Goal: Check status: Check status

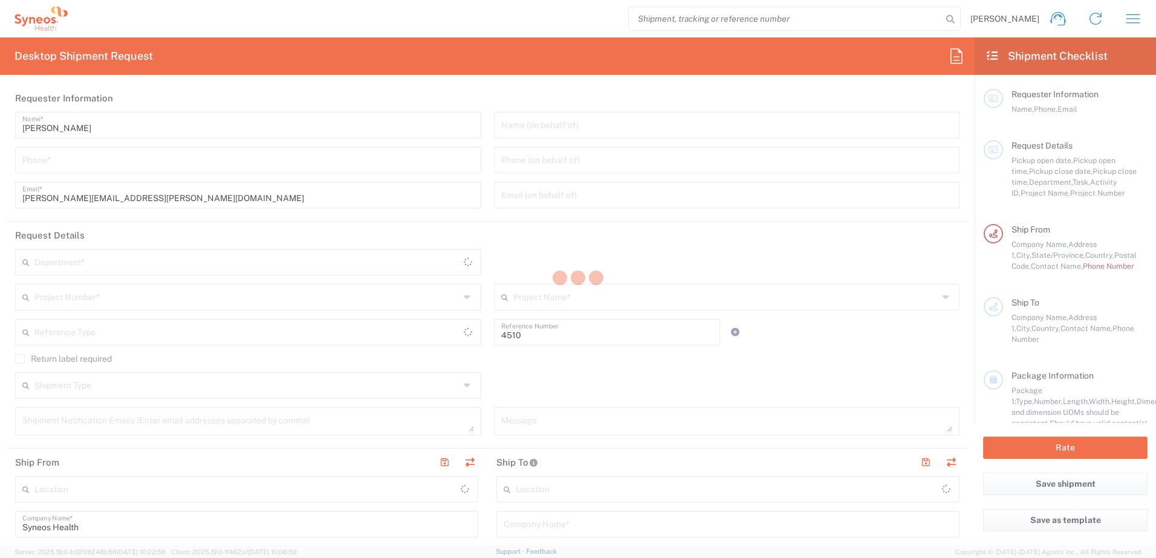
type input "Department"
type input "North Carolina"
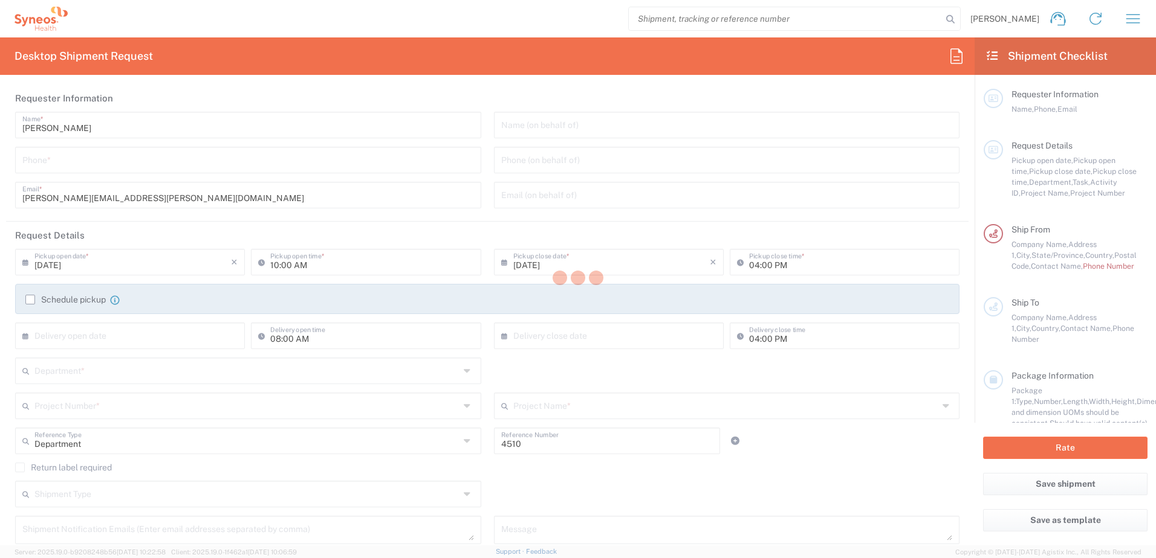
type input "United States"
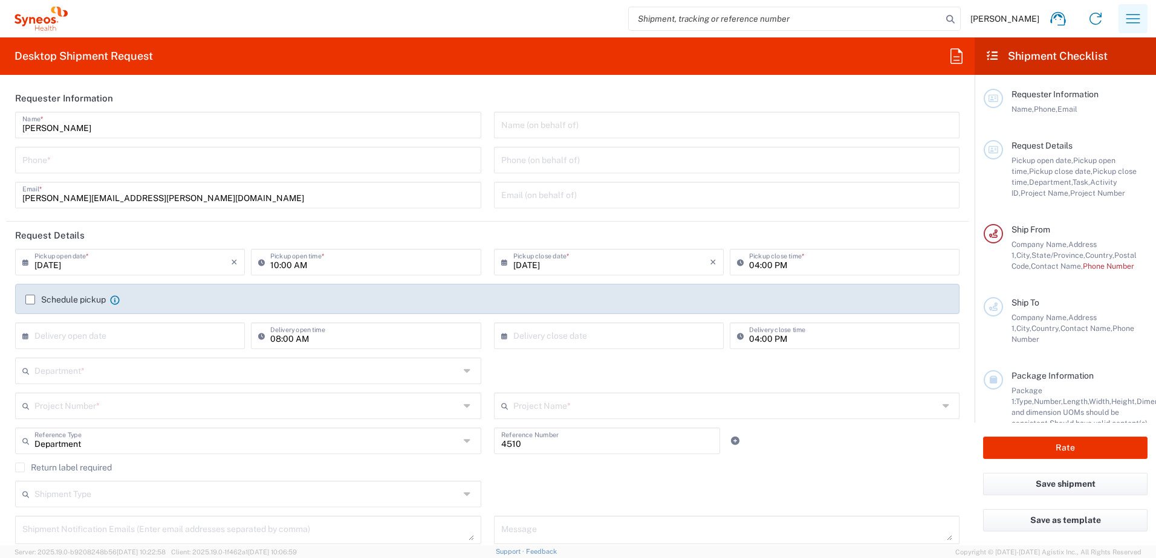
type input "Syneos Health, LLC-Morrisville NC US"
click at [1136, 21] on icon "button" at bounding box center [1132, 18] width 19 height 19
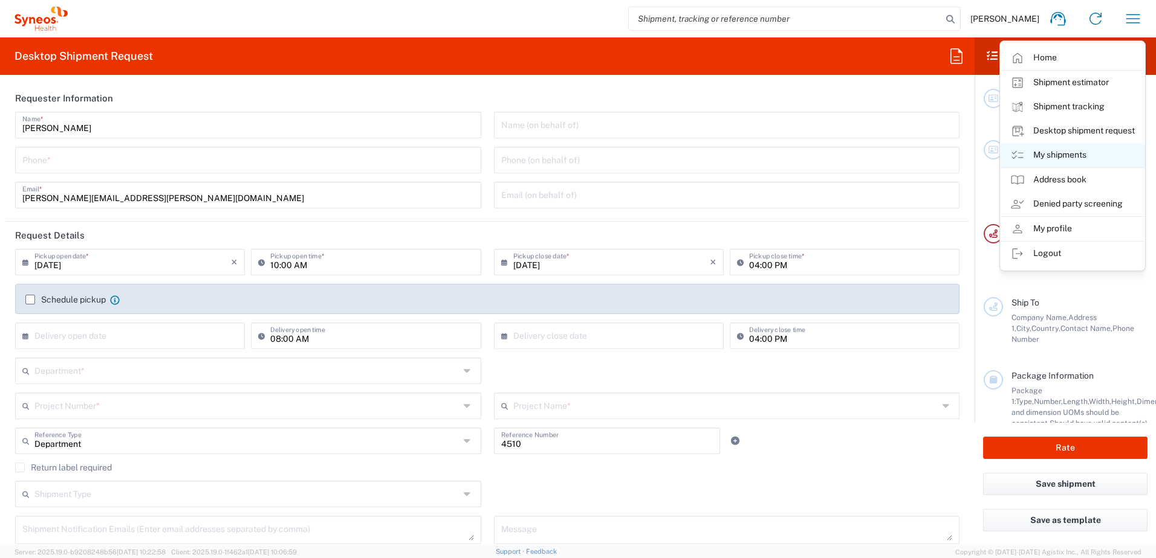
click at [1071, 150] on link "My shipments" at bounding box center [1072, 155] width 144 height 24
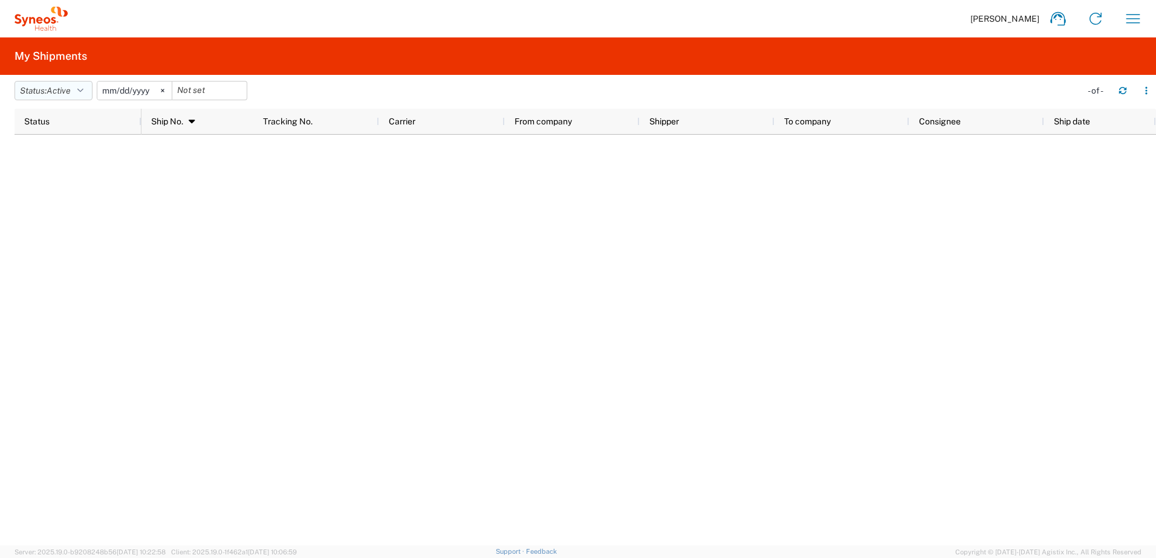
click at [66, 93] on span "Active" at bounding box center [59, 91] width 24 height 10
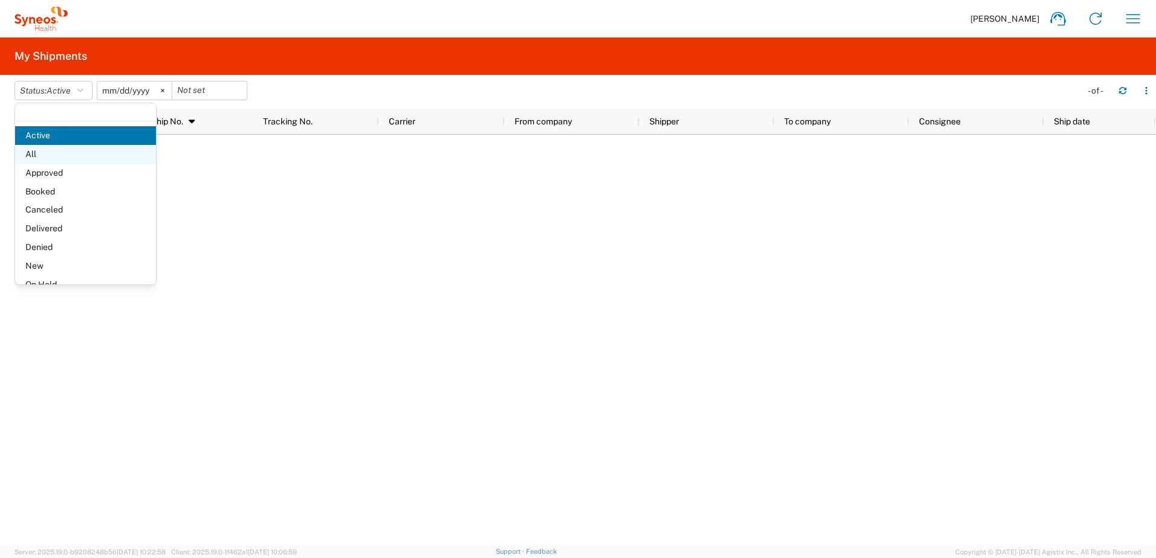
click at [62, 150] on span "All" at bounding box center [85, 154] width 141 height 19
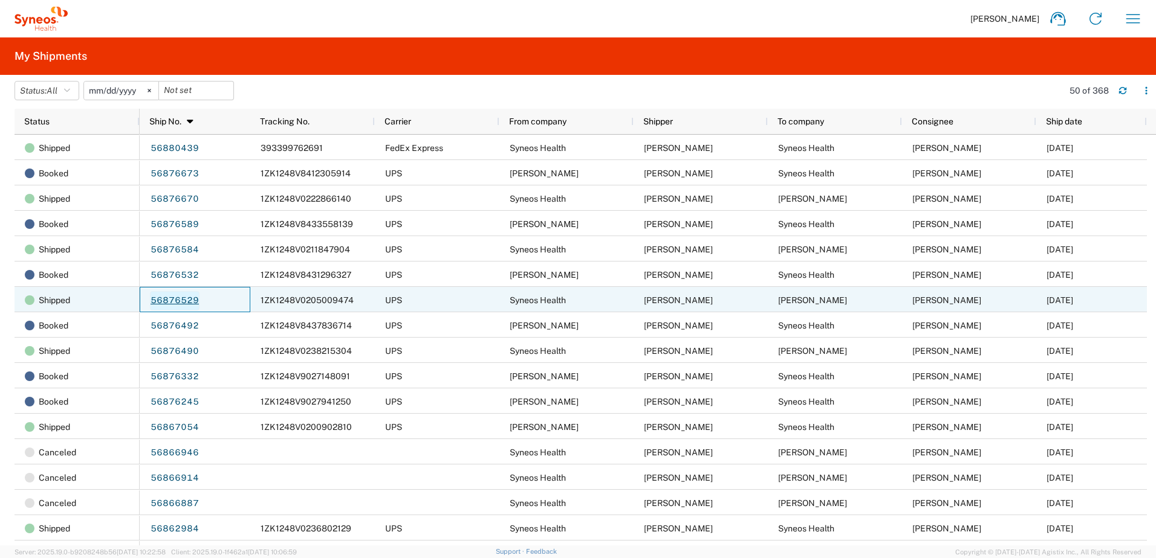
click at [173, 303] on link "56876529" at bounding box center [175, 300] width 50 height 19
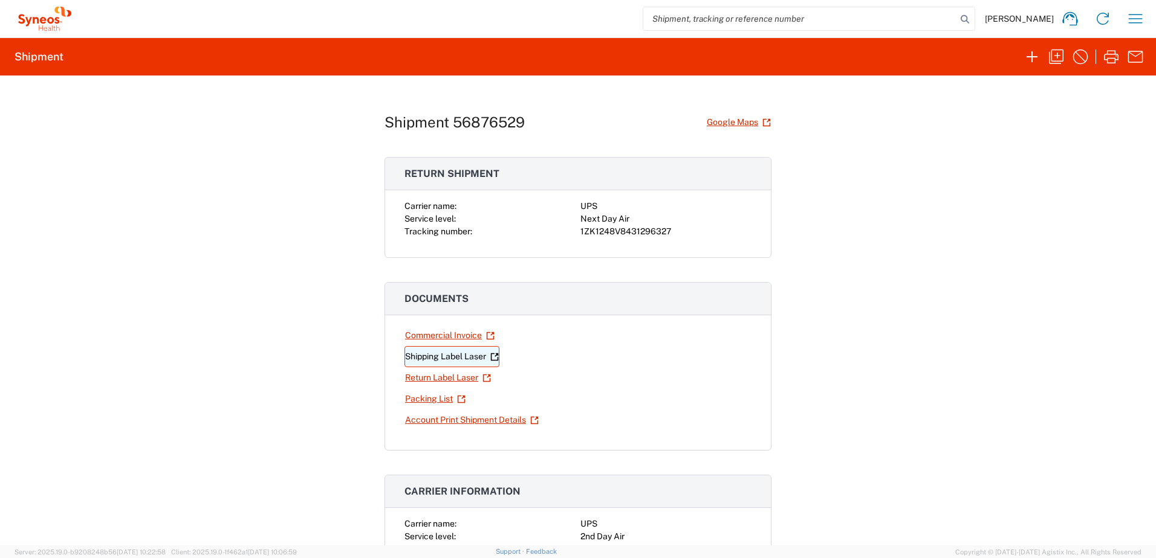
click at [440, 357] on link "Shipping Label Laser" at bounding box center [451, 356] width 95 height 21
click at [1131, 24] on icon "button" at bounding box center [1134, 18] width 19 height 19
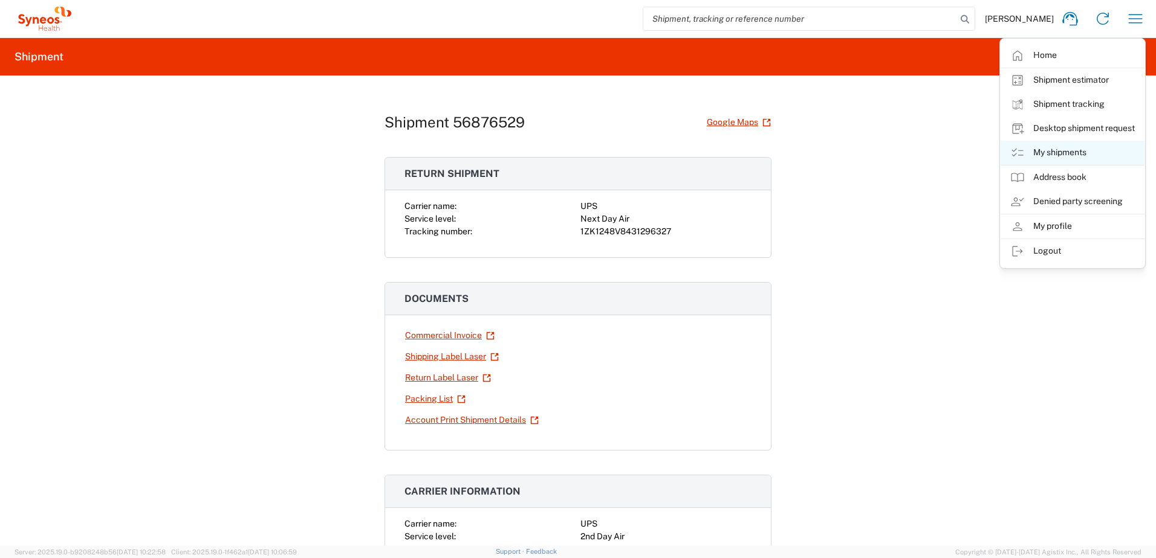
click at [1045, 147] on link "My shipments" at bounding box center [1072, 153] width 144 height 24
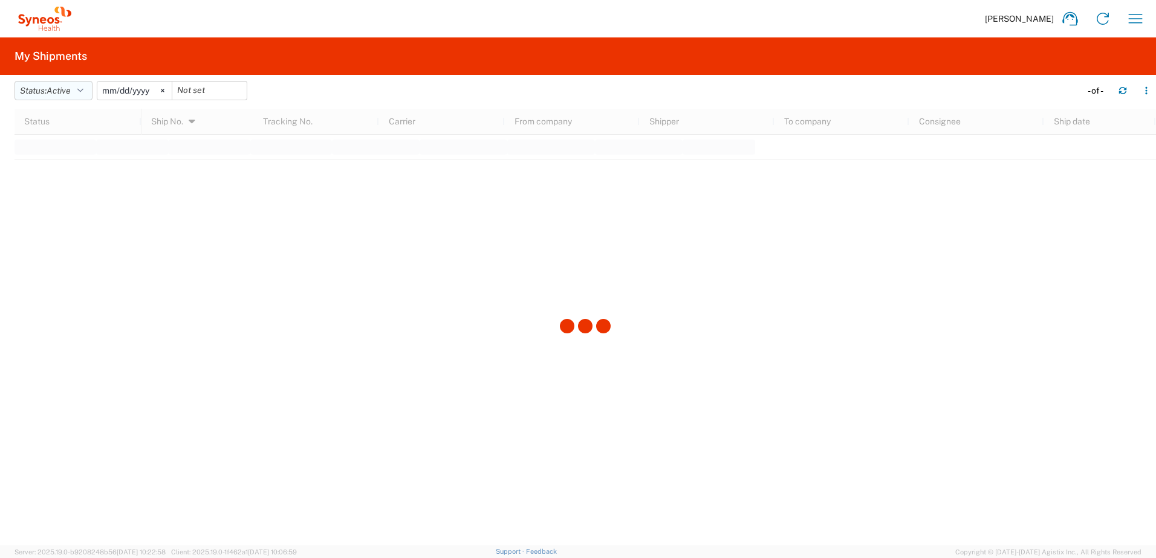
click at [53, 93] on span "Active" at bounding box center [59, 91] width 24 height 10
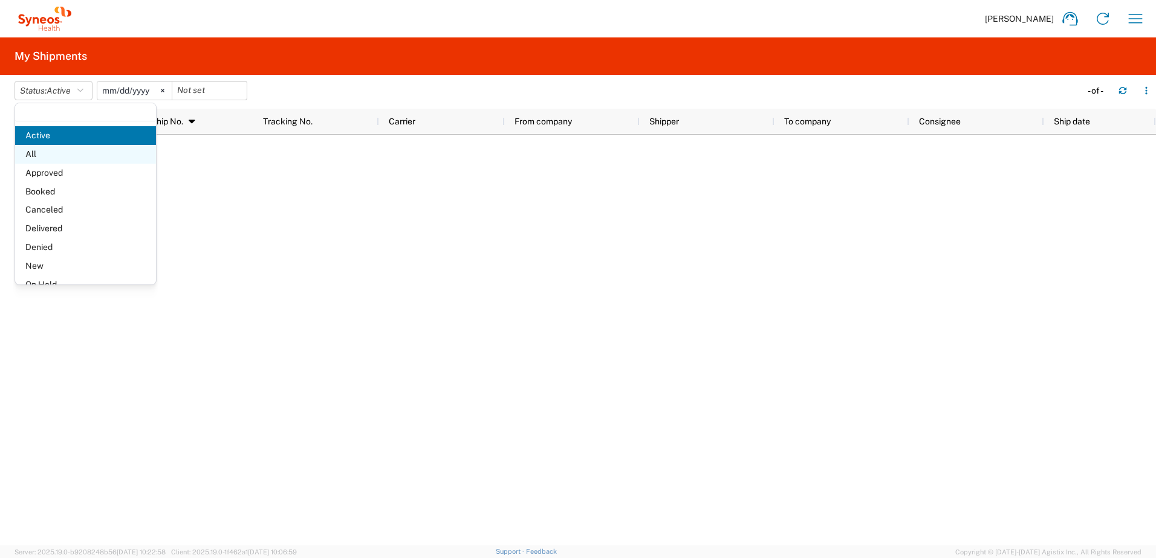
click at [51, 150] on span "All" at bounding box center [85, 154] width 141 height 19
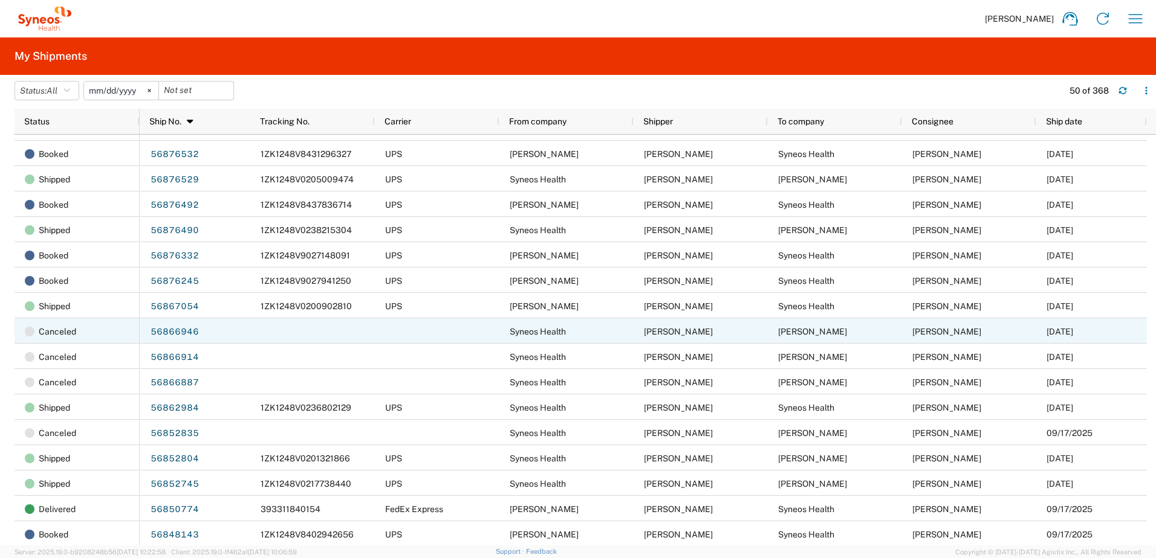
scroll to position [181, 0]
